Goal: Task Accomplishment & Management: Manage account settings

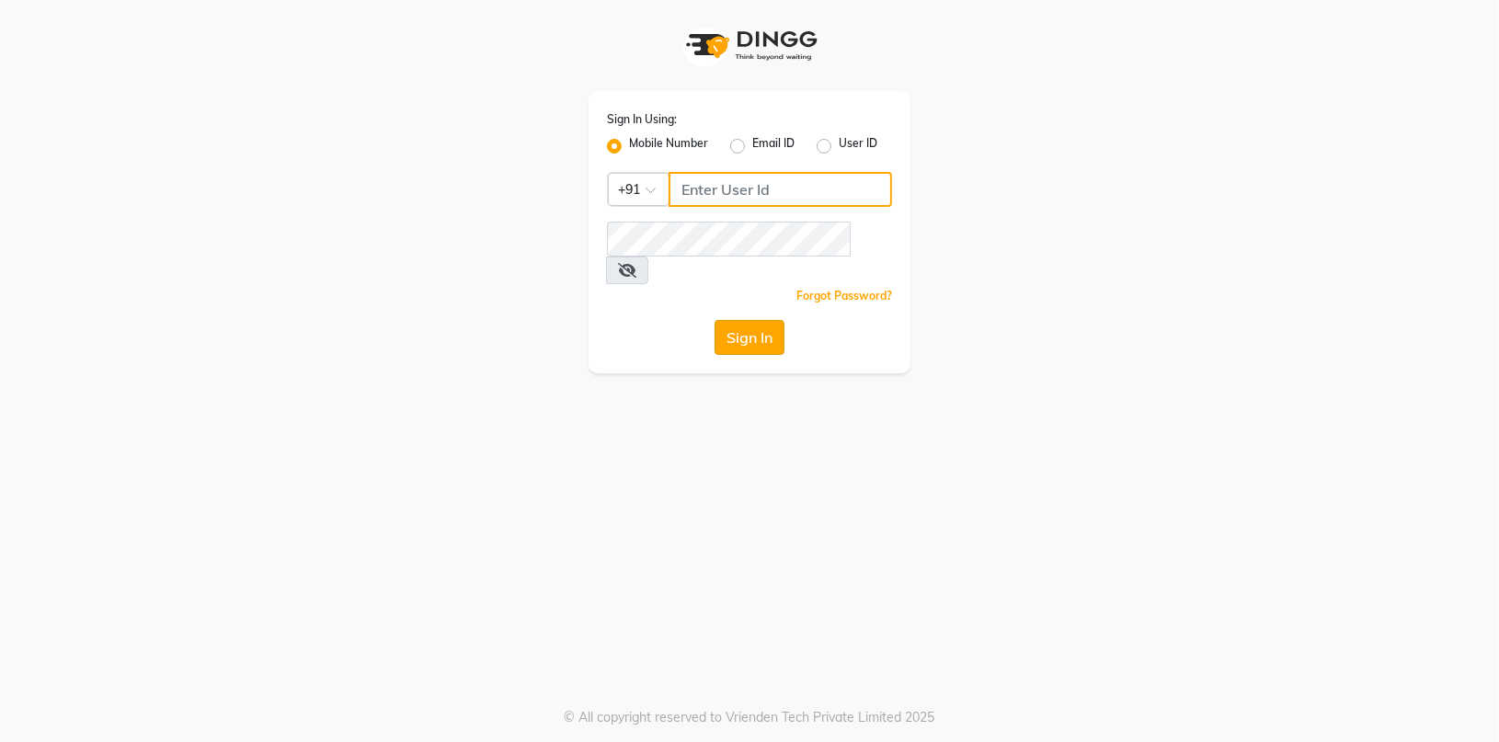
type input "7774050011"
click at [748, 321] on button "Sign In" at bounding box center [750, 337] width 70 height 35
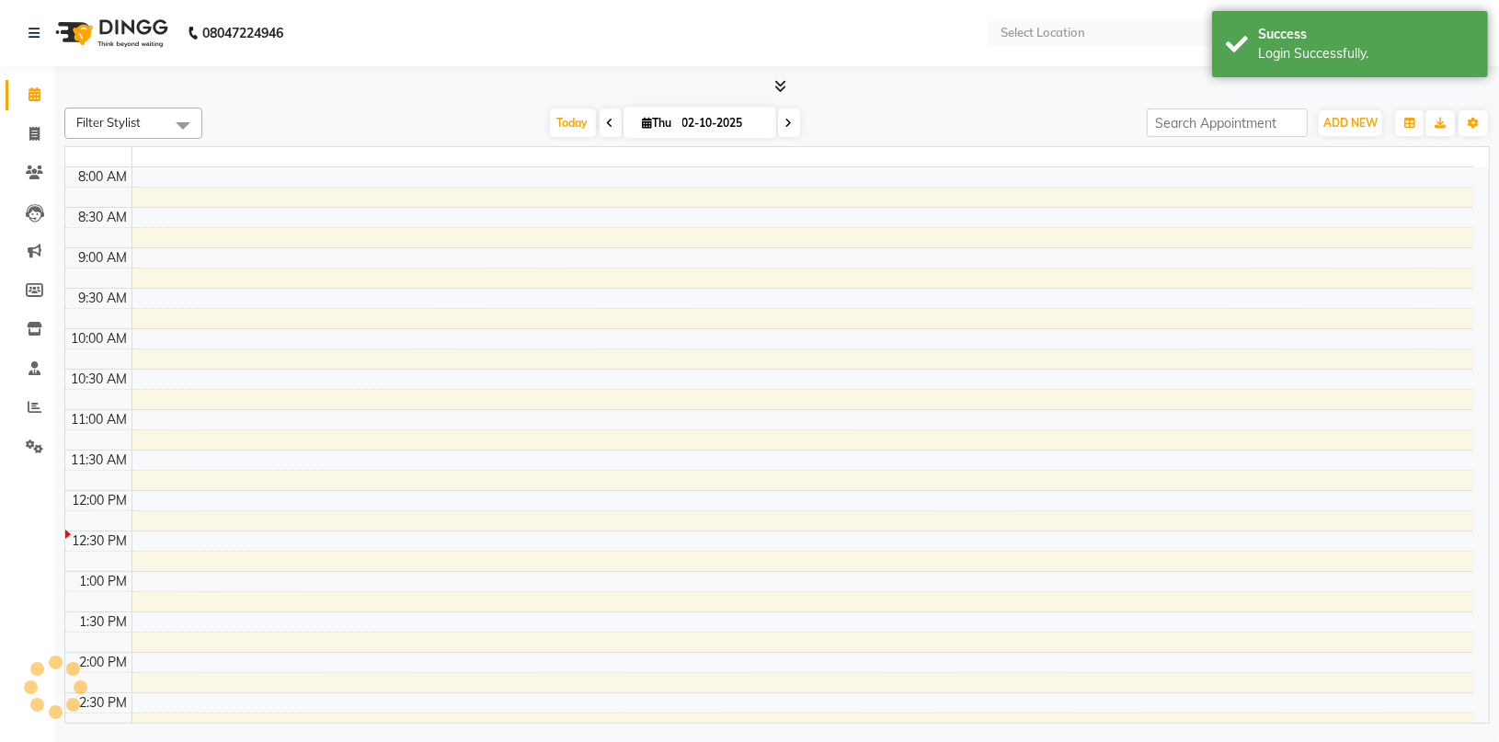
select select "en"
